Goal: Information Seeking & Learning: Find specific fact

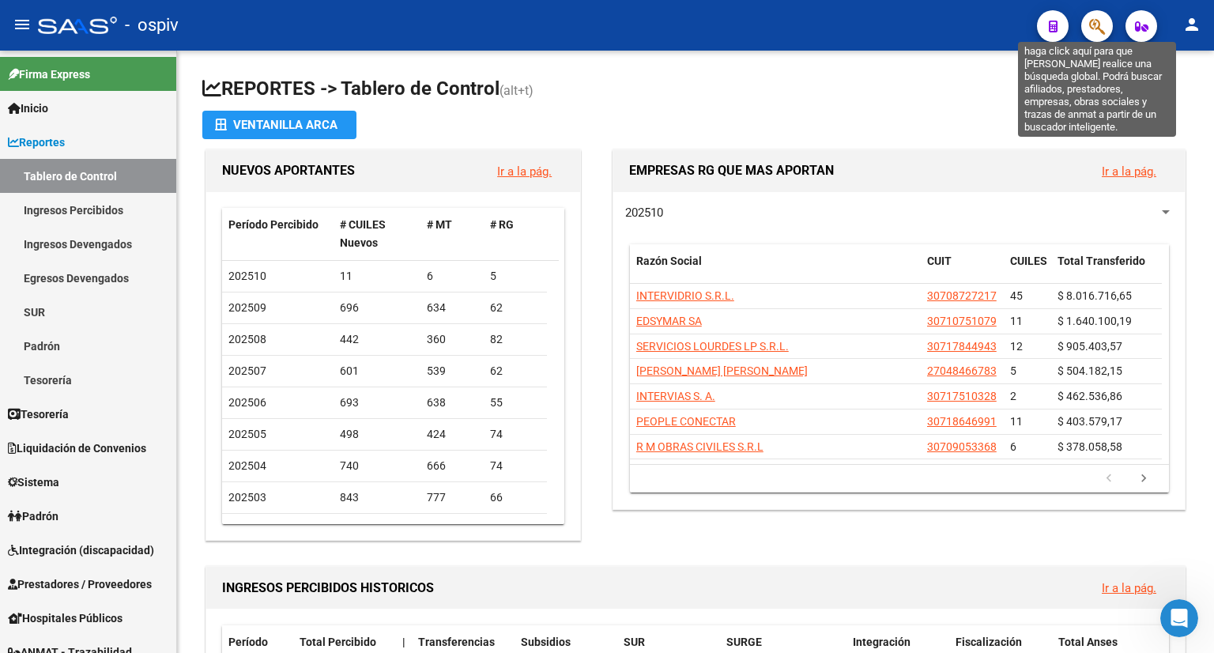
click at [1103, 27] on icon "button" at bounding box center [1097, 26] width 16 height 18
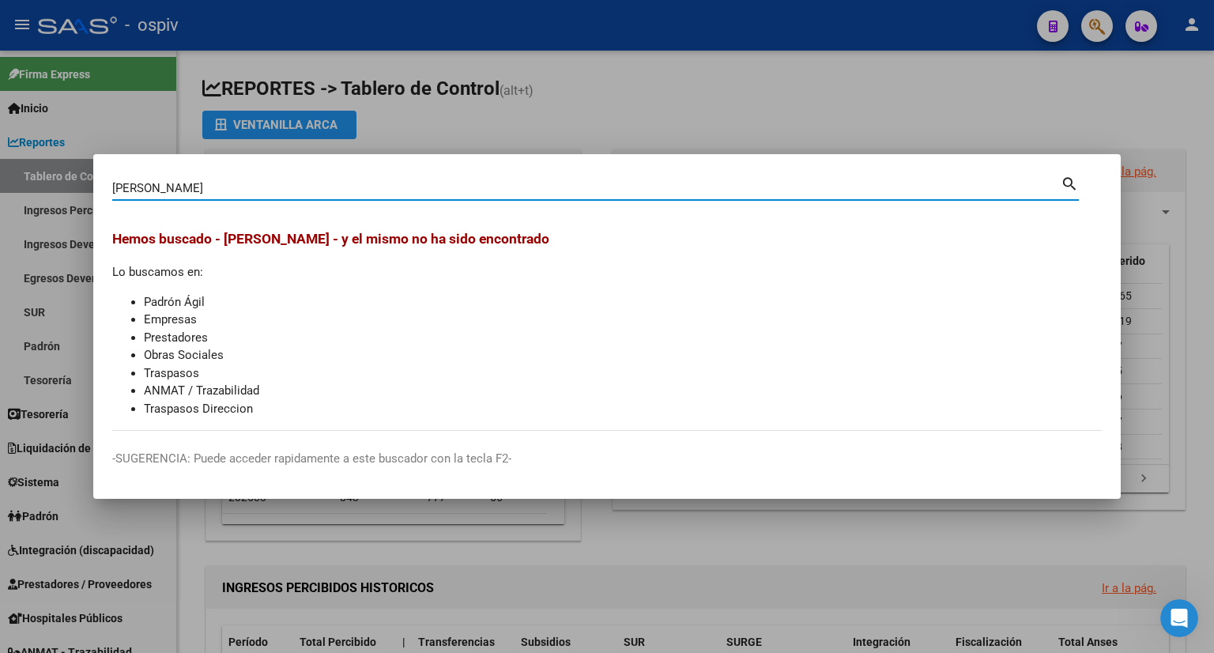
type input "[PERSON_NAME]"
click at [1161, 355] on div at bounding box center [607, 326] width 1214 height 653
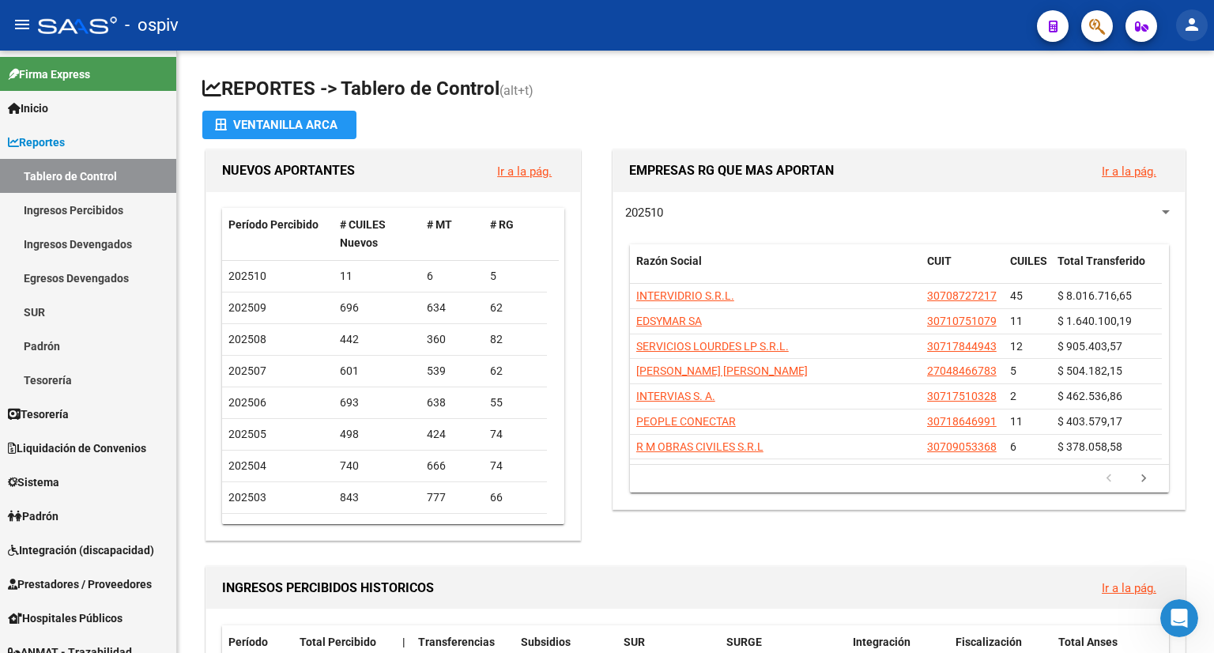
click at [1188, 26] on mat-icon "person" at bounding box center [1191, 24] width 19 height 19
click at [1163, 70] on button "person Mi Perfil" at bounding box center [1159, 66] width 96 height 38
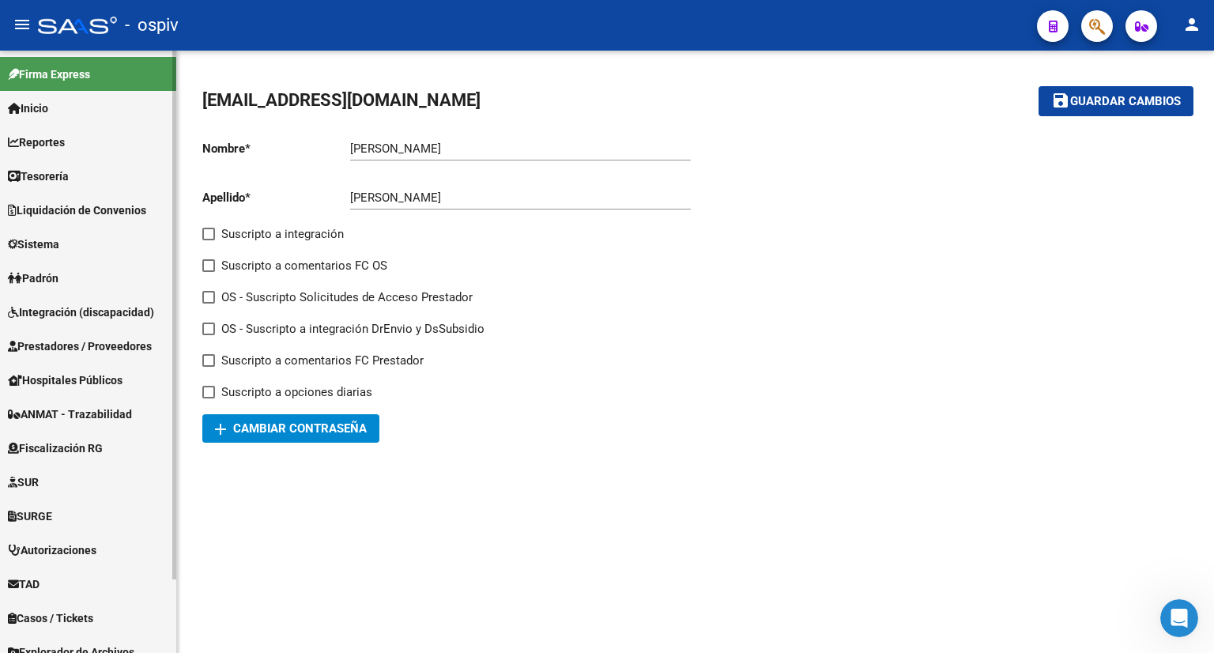
click at [47, 103] on span "Inicio" at bounding box center [28, 108] width 40 height 17
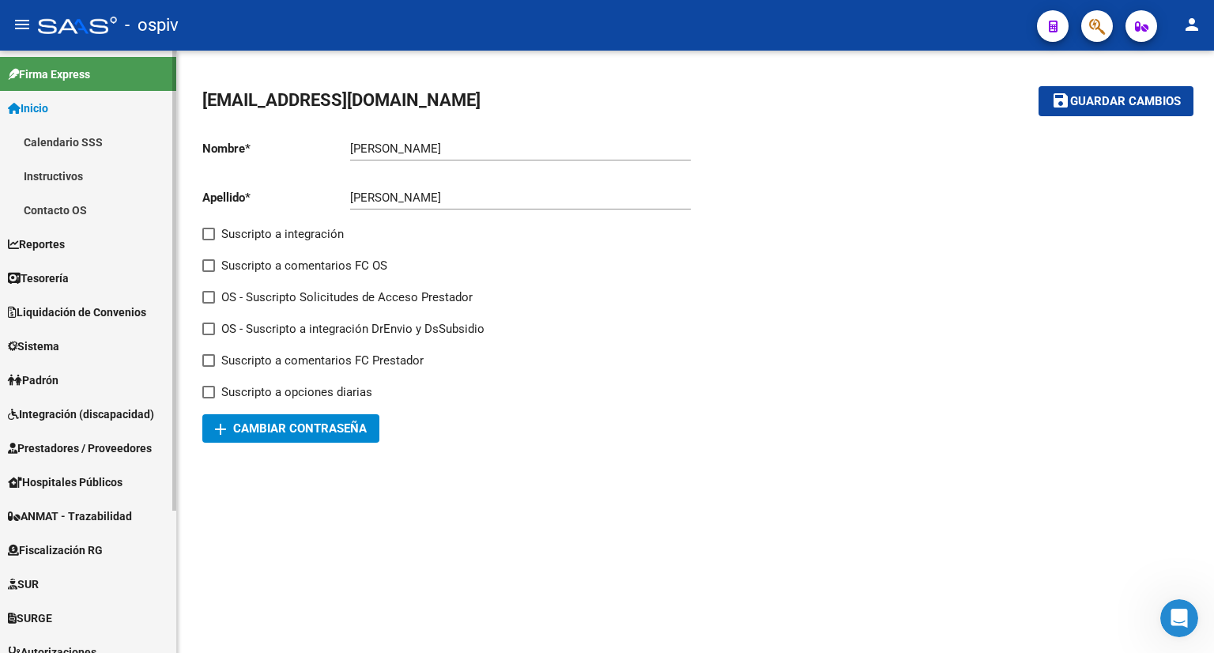
click at [71, 216] on link "Contacto OS" at bounding box center [88, 210] width 176 height 34
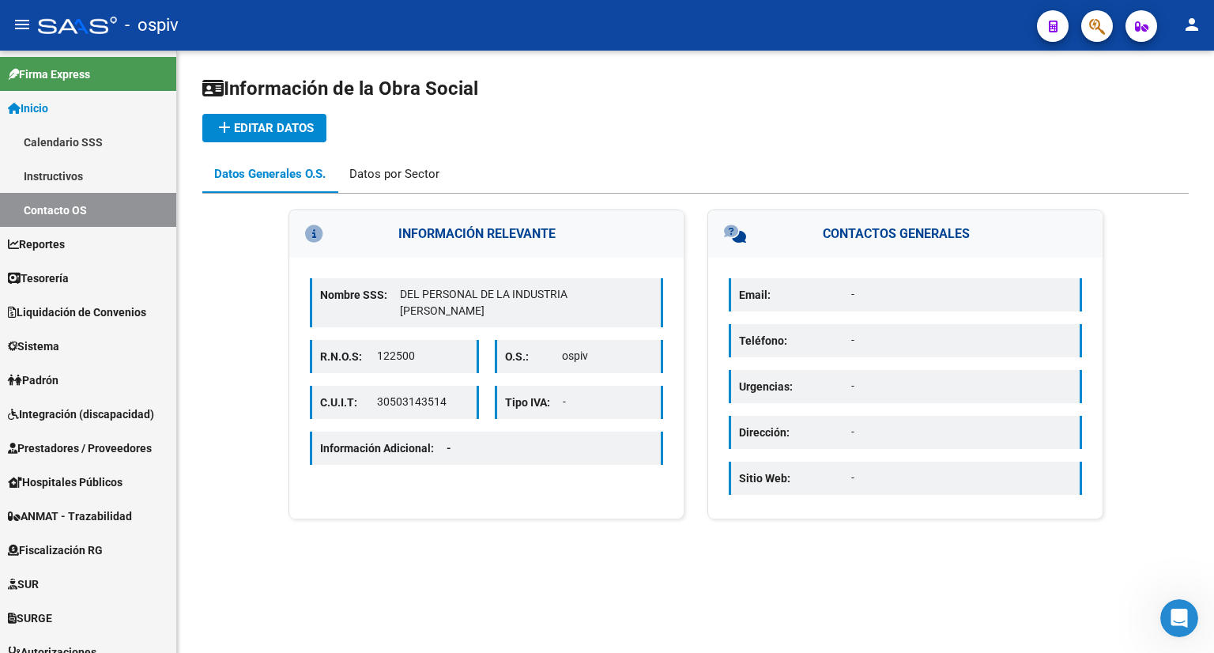
click at [397, 182] on div "Datos por Sector" at bounding box center [394, 173] width 90 height 17
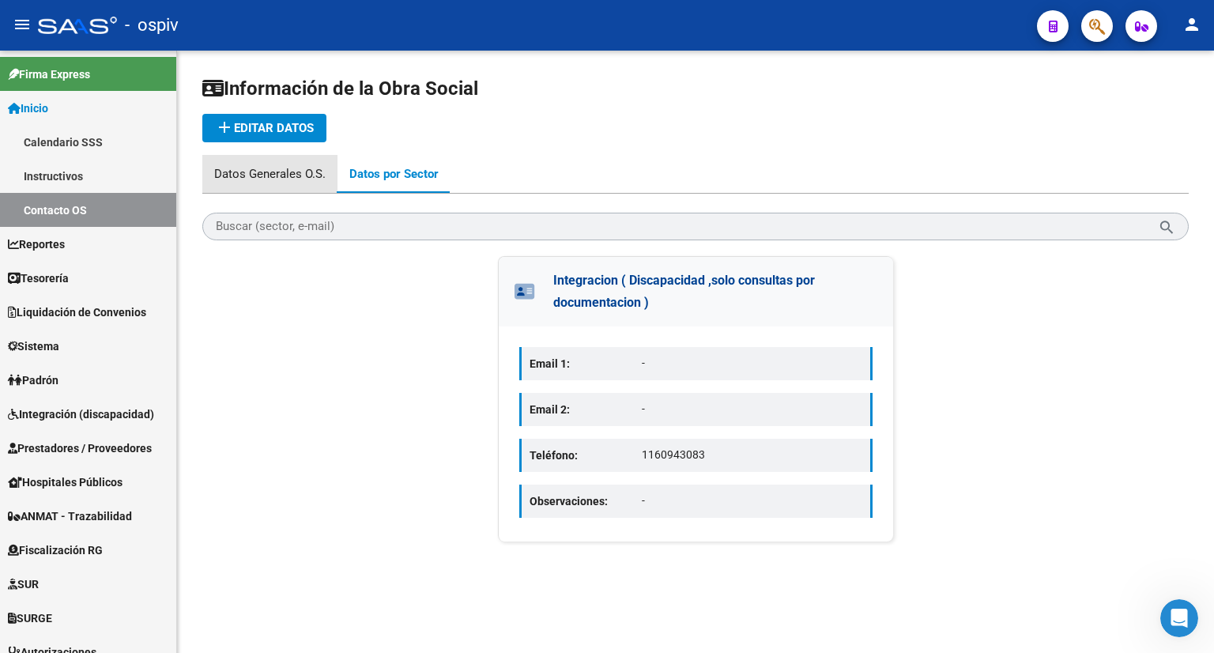
click at [288, 180] on div "Datos Generales O.S." at bounding box center [269, 173] width 111 height 17
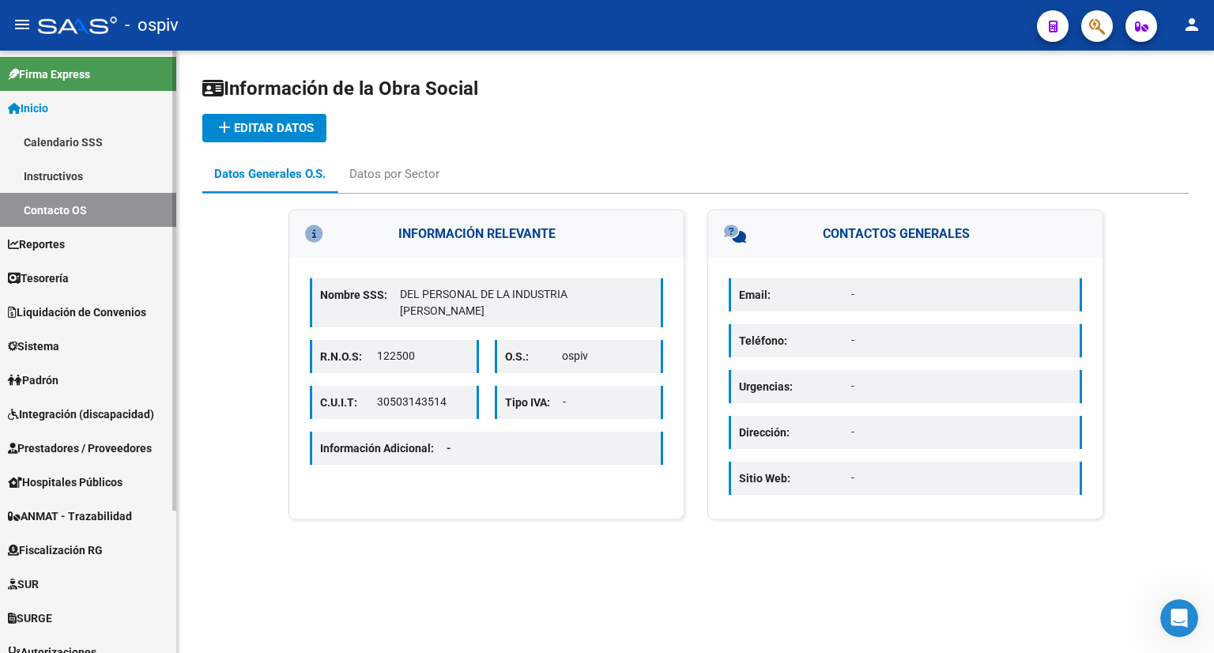
click at [85, 385] on link "Padrón" at bounding box center [88, 380] width 176 height 34
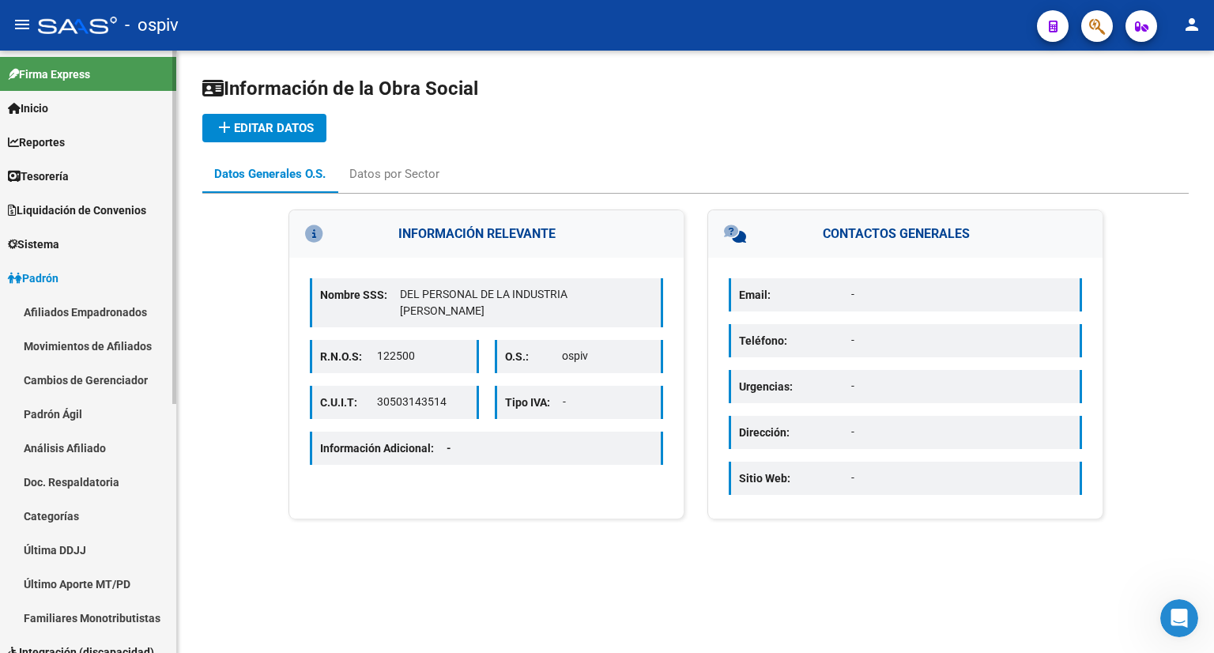
click at [89, 418] on link "Padrón Ágil" at bounding box center [88, 414] width 176 height 34
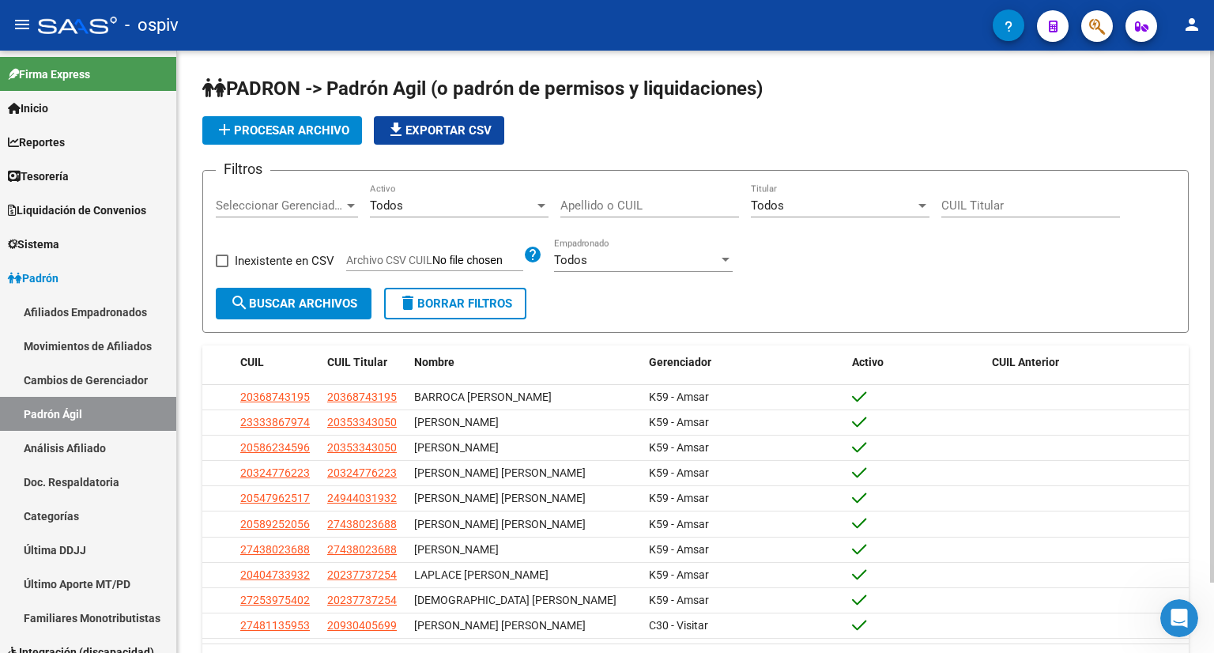
click at [618, 210] on input "Apellido o CUIL" at bounding box center [649, 205] width 179 height 14
click at [259, 307] on span "search Buscar Archivos" at bounding box center [293, 303] width 127 height 14
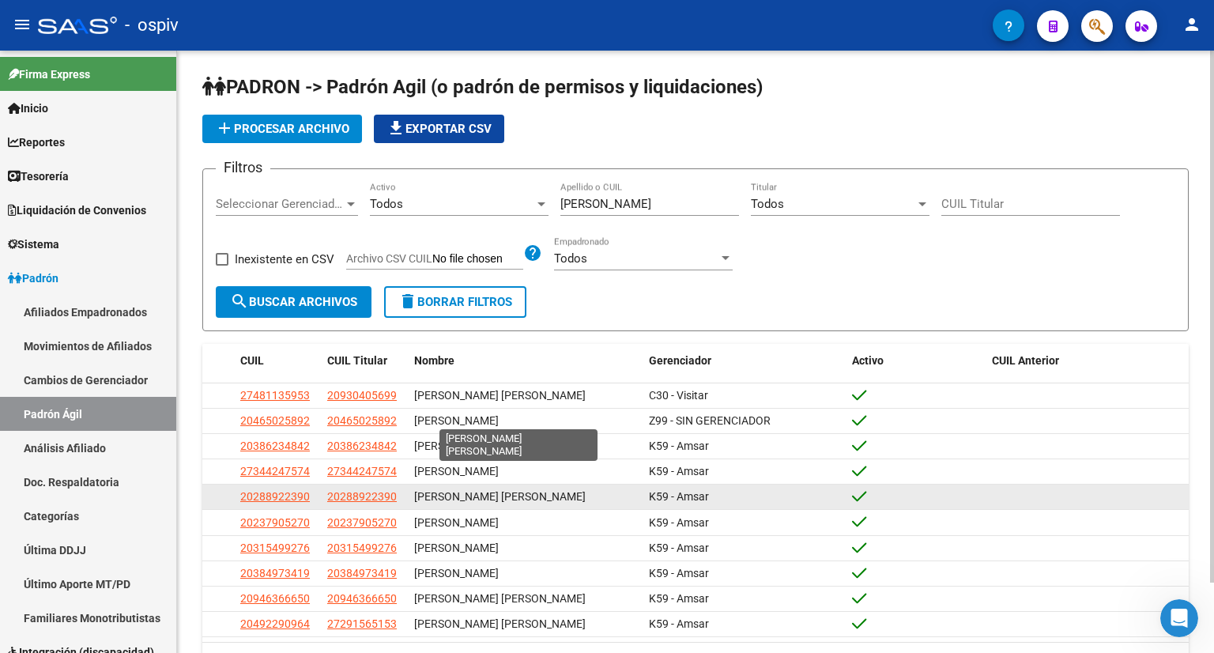
scroll to position [1, 0]
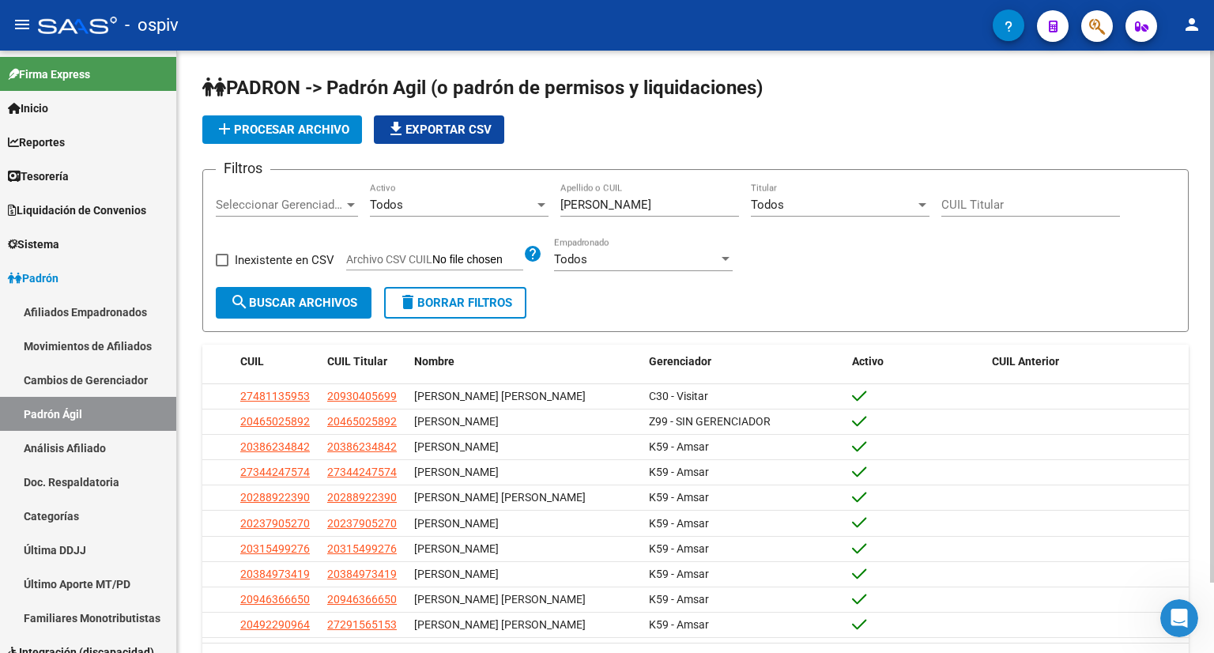
click at [667, 205] on input "[PERSON_NAME]" at bounding box center [649, 205] width 179 height 14
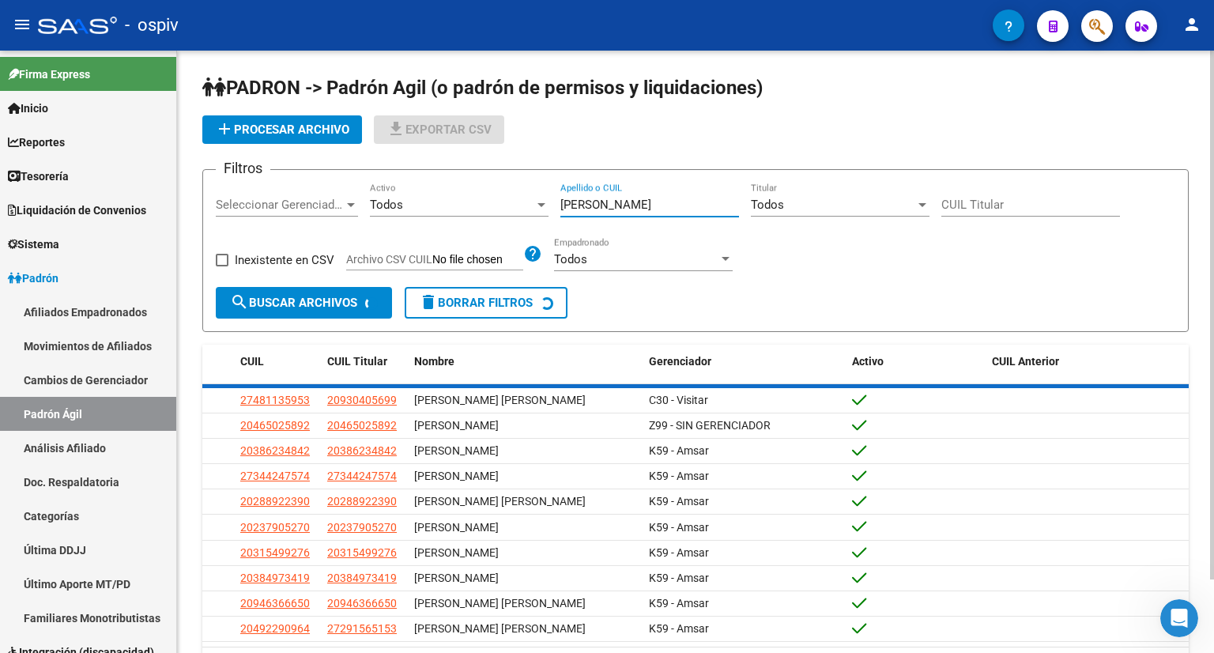
scroll to position [0, 0]
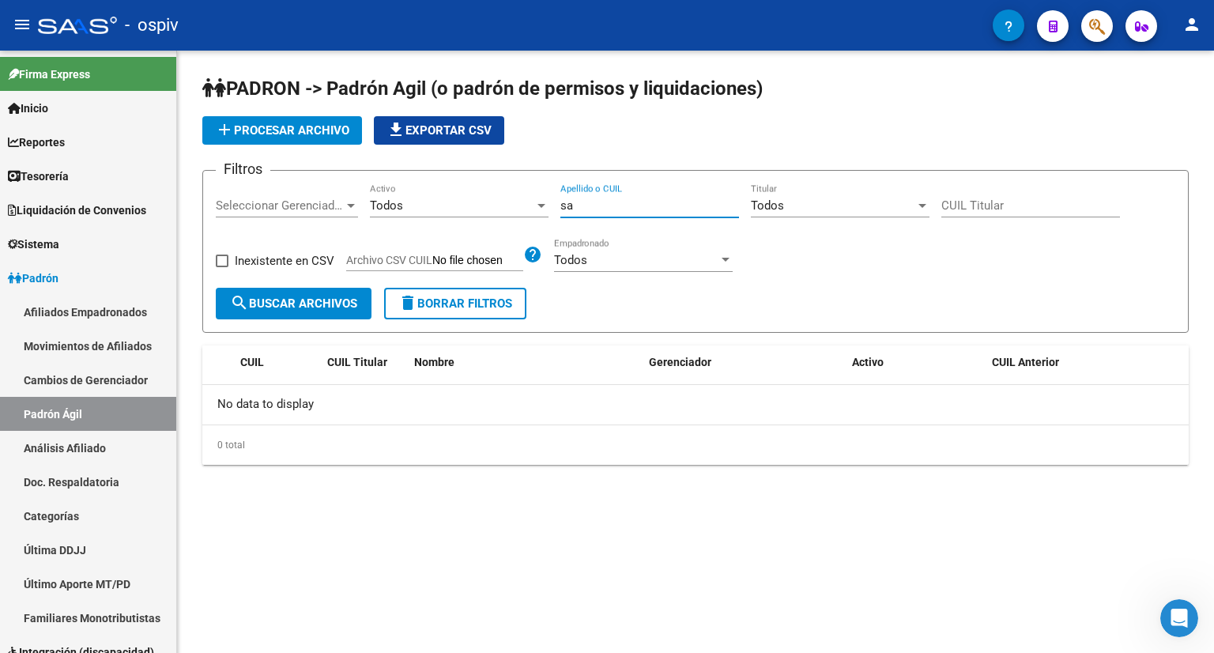
type input "s"
click at [722, 258] on div at bounding box center [726, 260] width 8 height 4
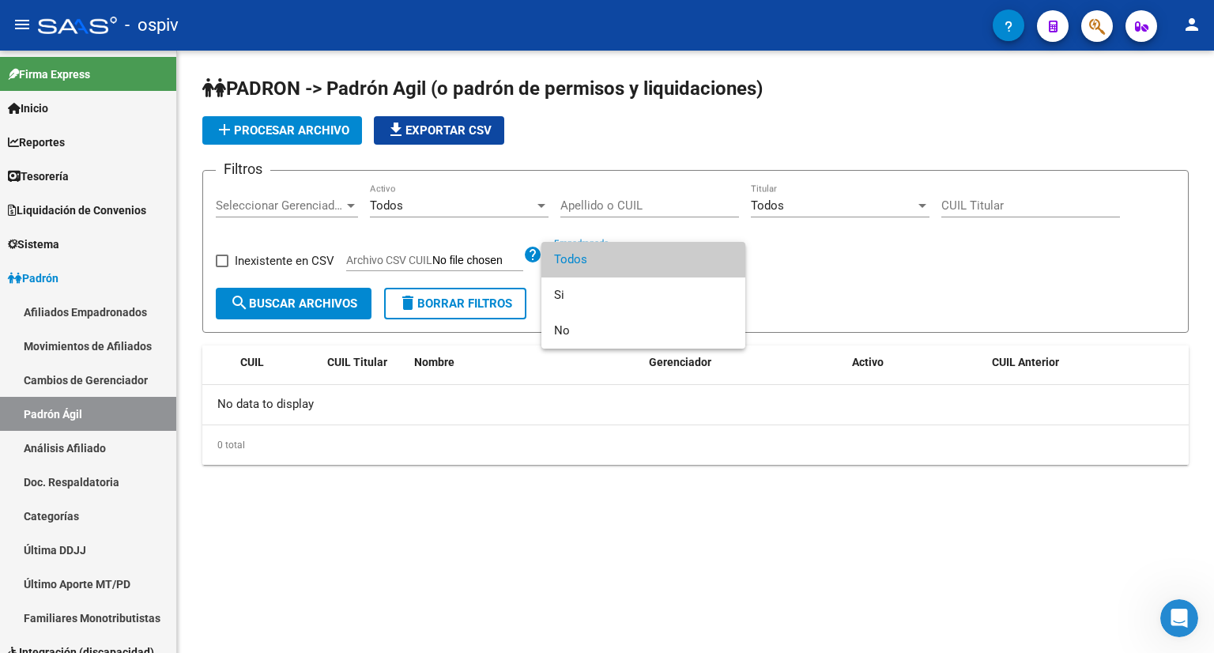
click at [711, 263] on span "Todos" at bounding box center [643, 260] width 179 height 36
click at [999, 209] on input "CUIL Titular" at bounding box center [1030, 205] width 179 height 14
click at [1105, 37] on button "button" at bounding box center [1097, 26] width 32 height 32
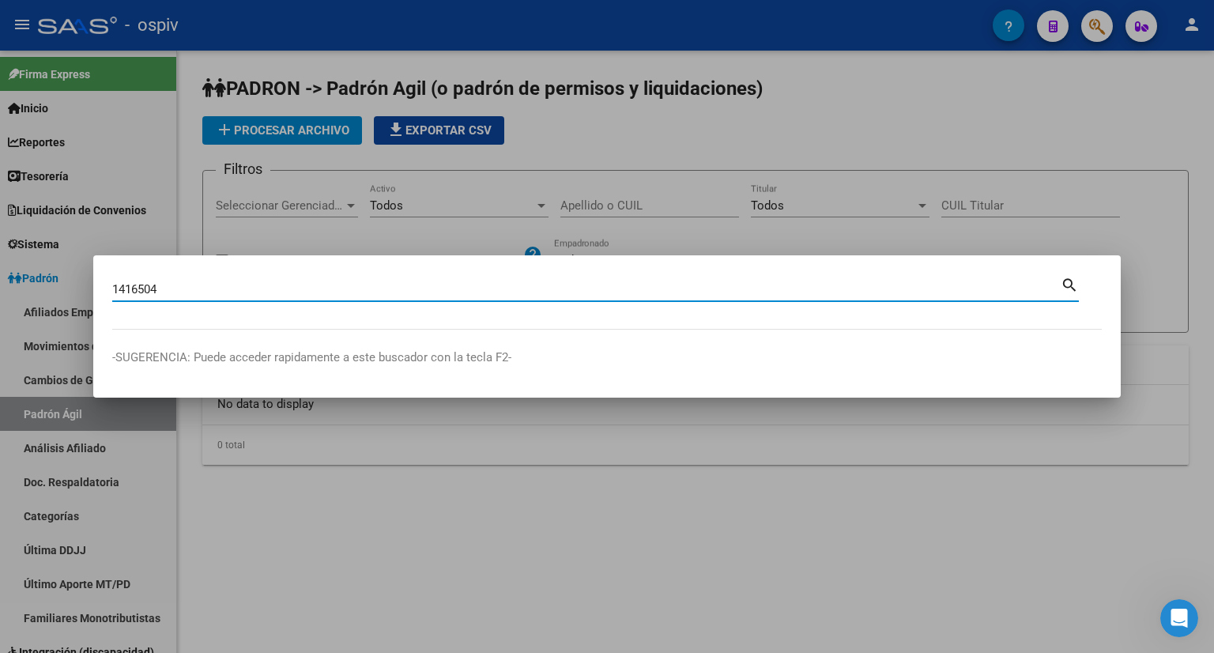
type input "1416504"
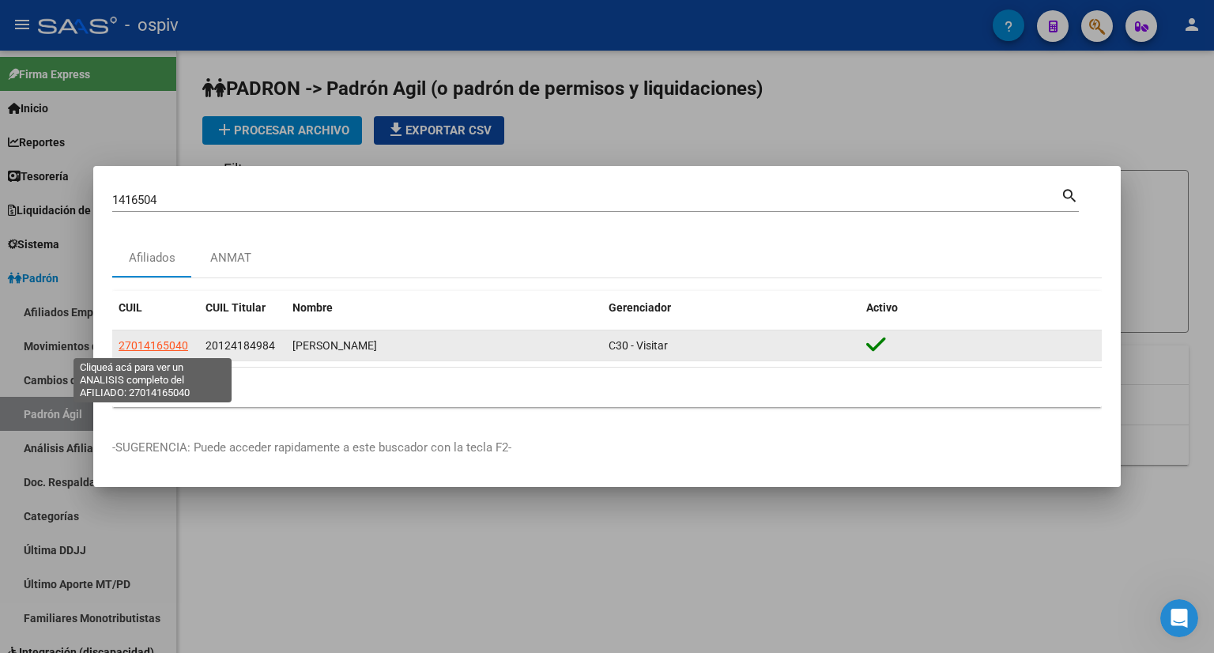
click at [161, 345] on span "27014165040" at bounding box center [154, 345] width 70 height 13
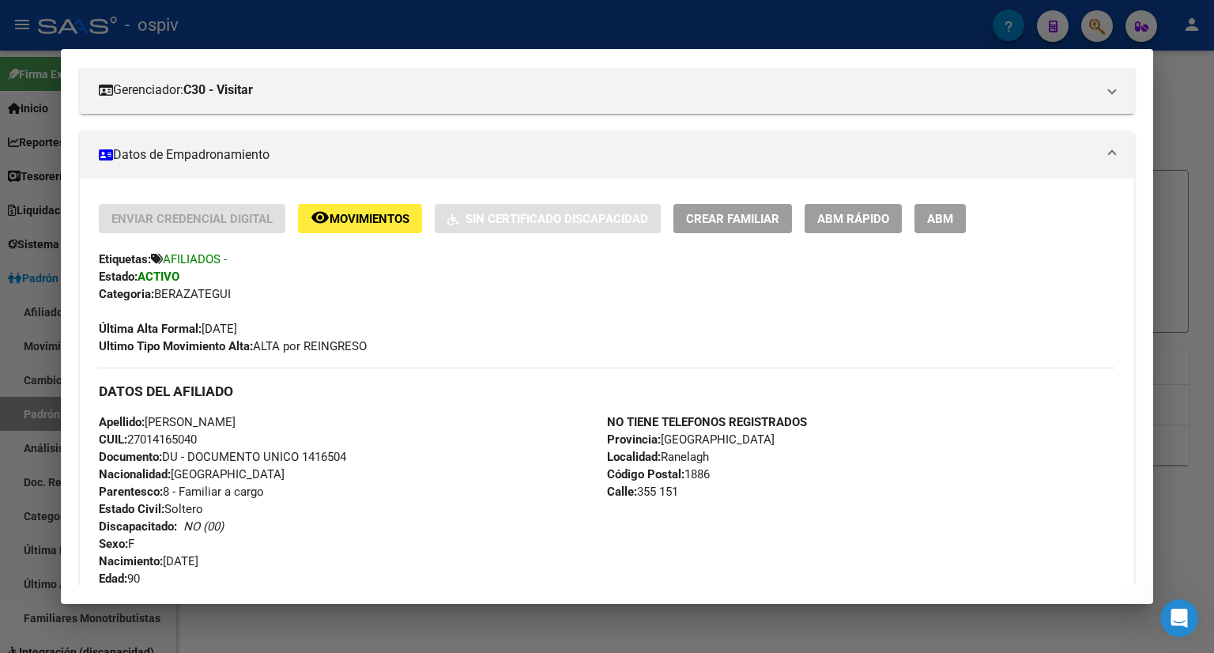
scroll to position [237, 0]
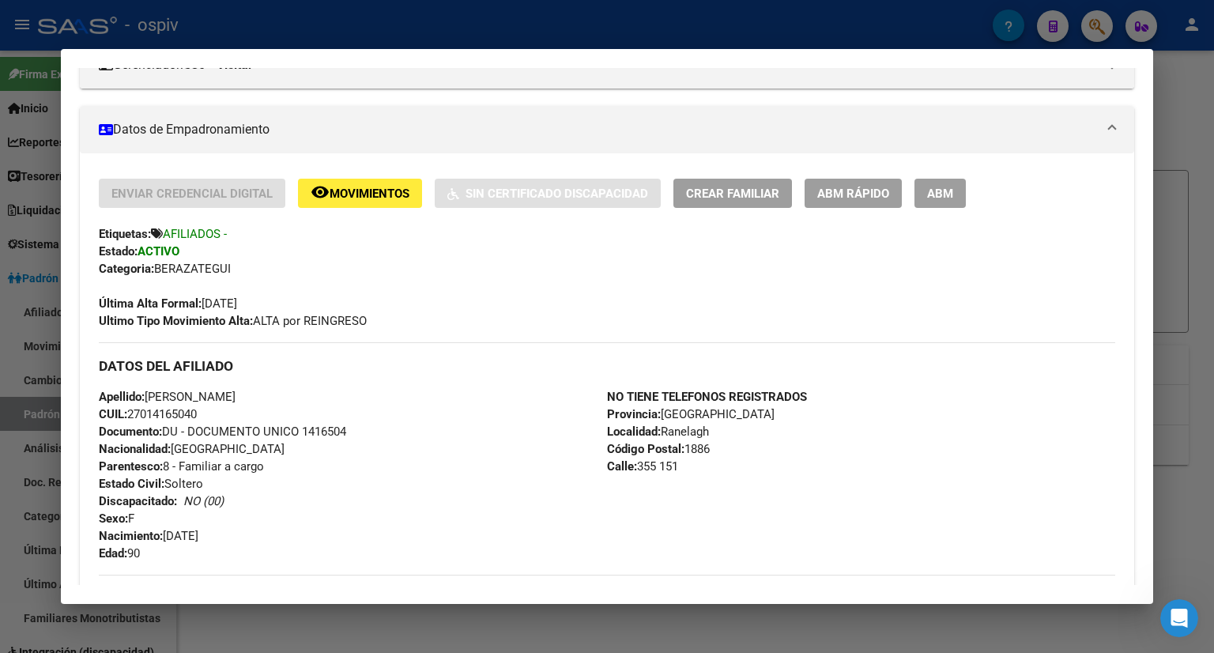
drag, startPoint x: 205, startPoint y: 417, endPoint x: 132, endPoint y: 417, distance: 73.5
click at [132, 417] on div "Apellido: [PERSON_NAME]: 27014165040 Documento: DU - DOCUMENTO UNICO 1416504 Na…" at bounding box center [353, 475] width 508 height 174
copy span "27014165040"
